Goal: Communication & Community: Answer question/provide support

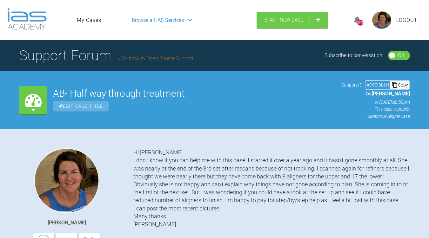
scroll to position [5493, 0]
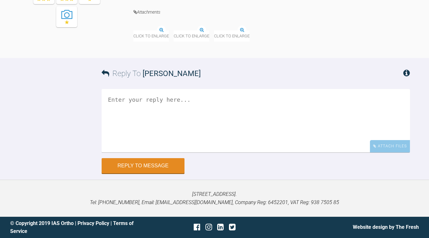
scroll to position [6018, 0]
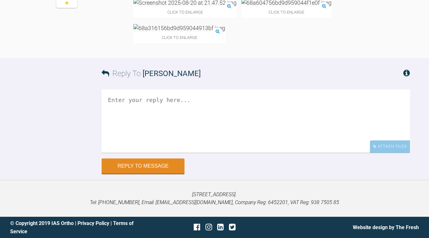
click at [106, 153] on textarea at bounding box center [256, 120] width 308 height 63
type textarea "Thanks so much for your time Kelly."
click at [122, 174] on button "Reply to Message" at bounding box center [143, 166] width 83 height 15
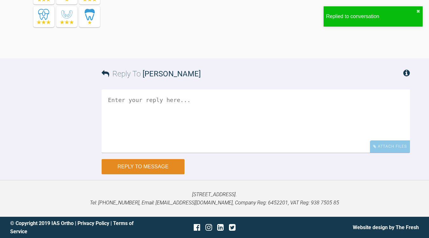
scroll to position [6032, 0]
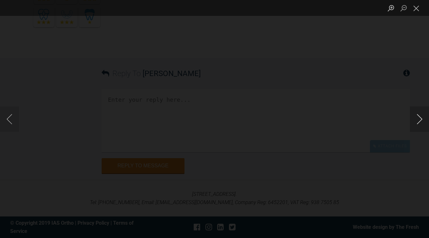
click at [416, 121] on button "Next image" at bounding box center [419, 119] width 19 height 25
click at [421, 122] on button "Next image" at bounding box center [419, 119] width 19 height 25
click at [10, 120] on button "Previous image" at bounding box center [9, 119] width 19 height 25
click at [14, 122] on button "Previous image" at bounding box center [9, 119] width 19 height 25
click at [419, 10] on button "Close lightbox" at bounding box center [416, 8] width 13 height 11
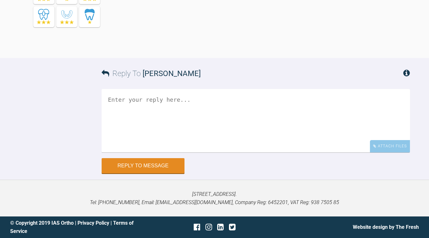
scroll to position [5990, 0]
